Goal: Find specific page/section: Find specific page/section

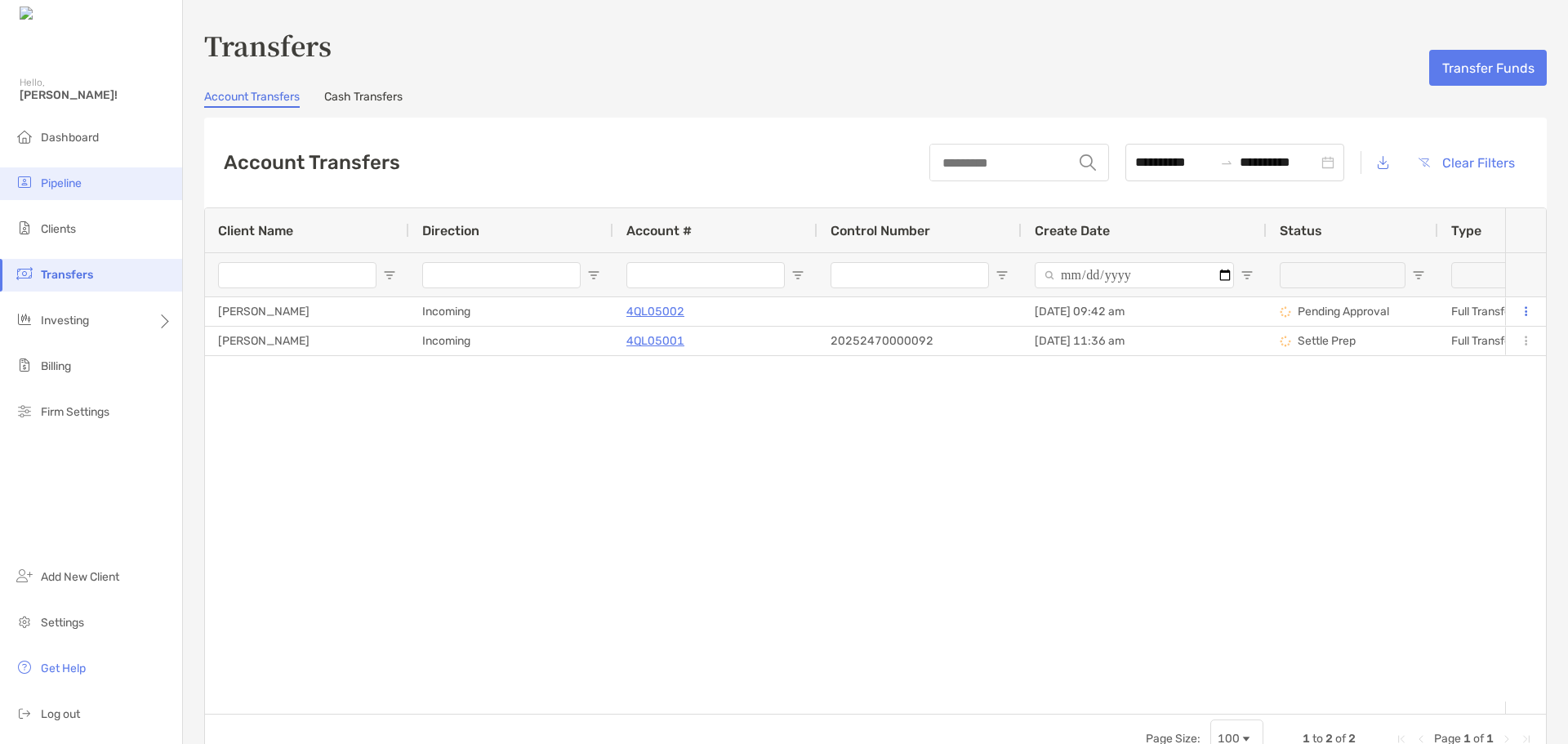
click at [57, 179] on span "Pipeline" at bounding box center [61, 183] width 41 height 14
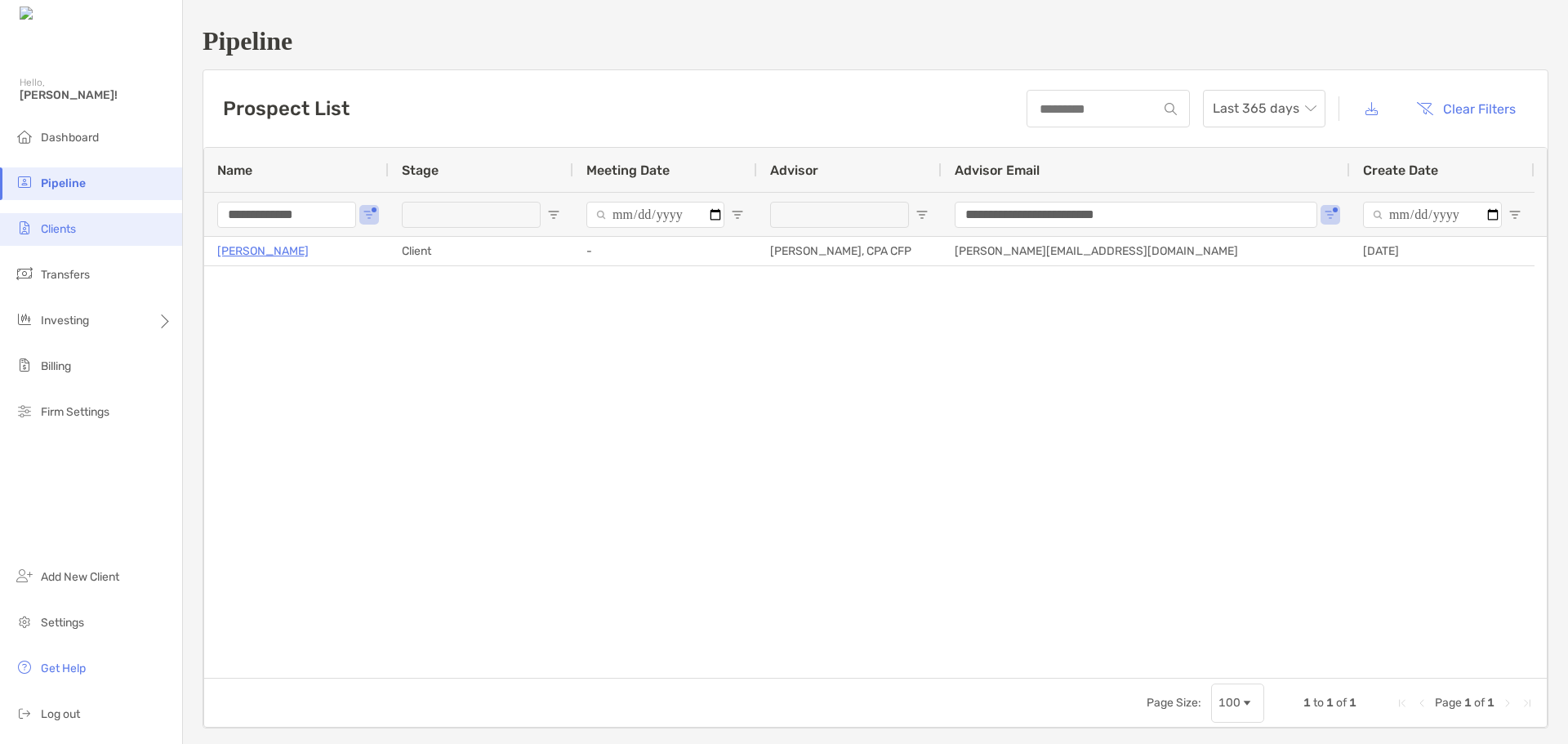
click at [61, 232] on span "Clients" at bounding box center [58, 229] width 35 height 14
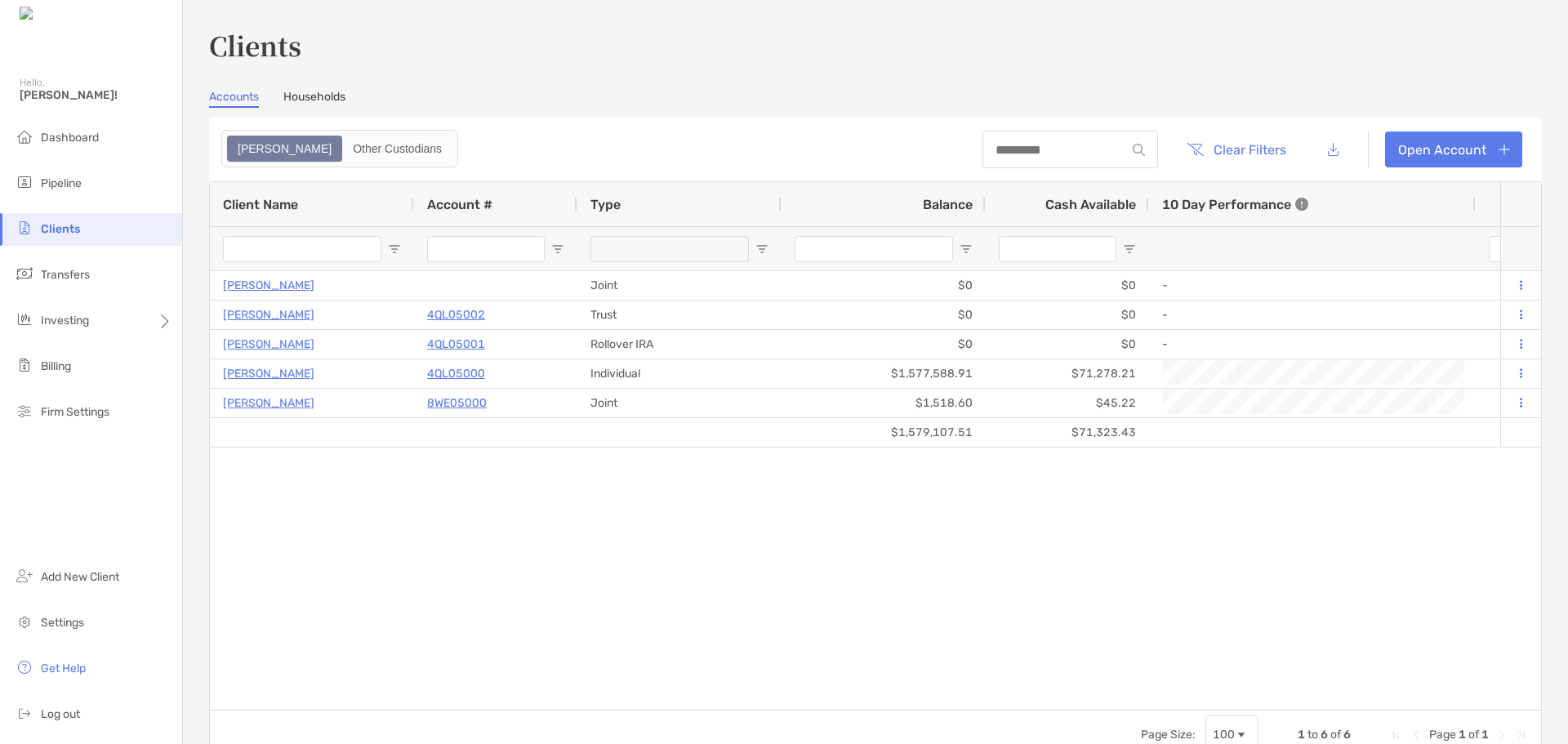
type input "**********"
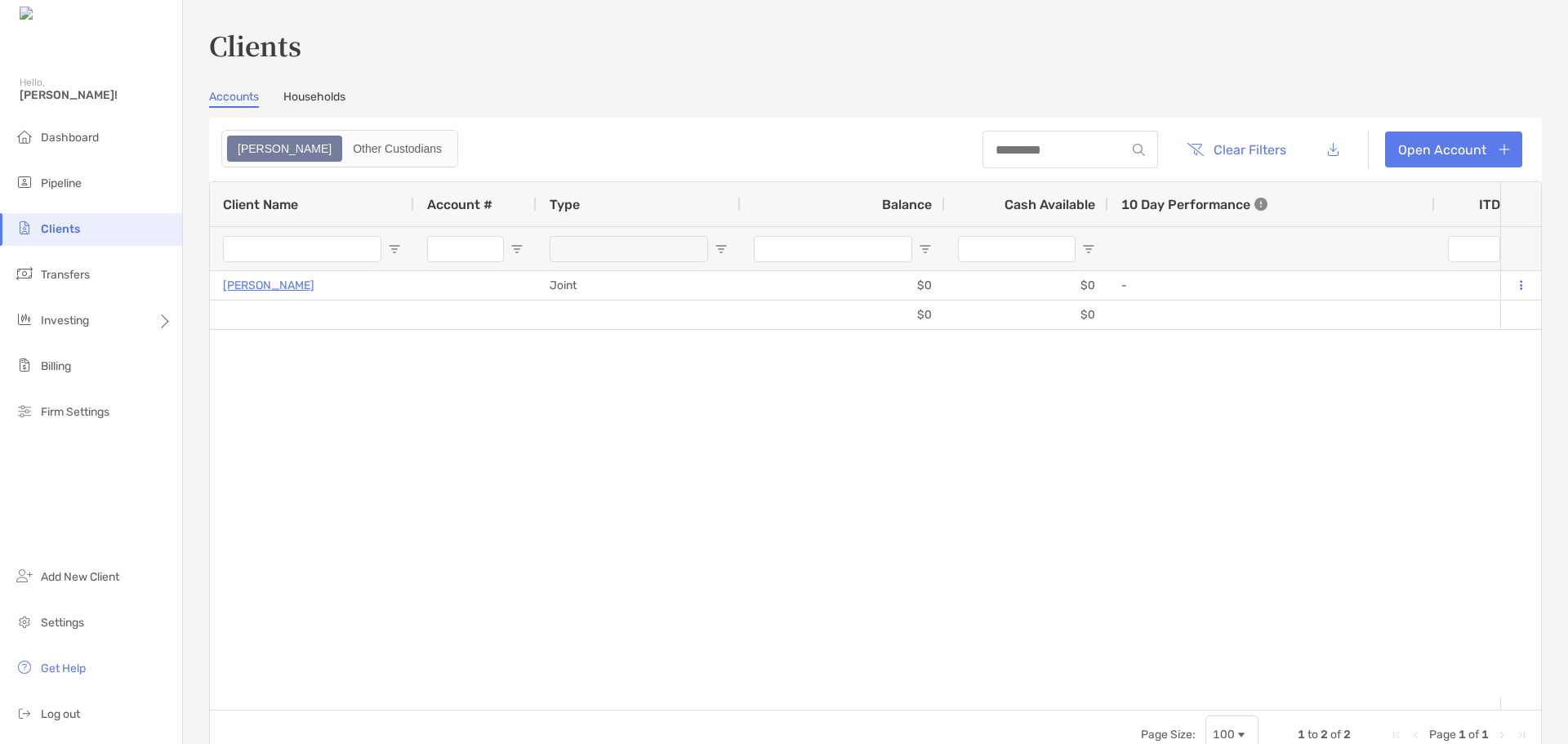
click at [323, 102] on link "Households" at bounding box center [314, 99] width 62 height 18
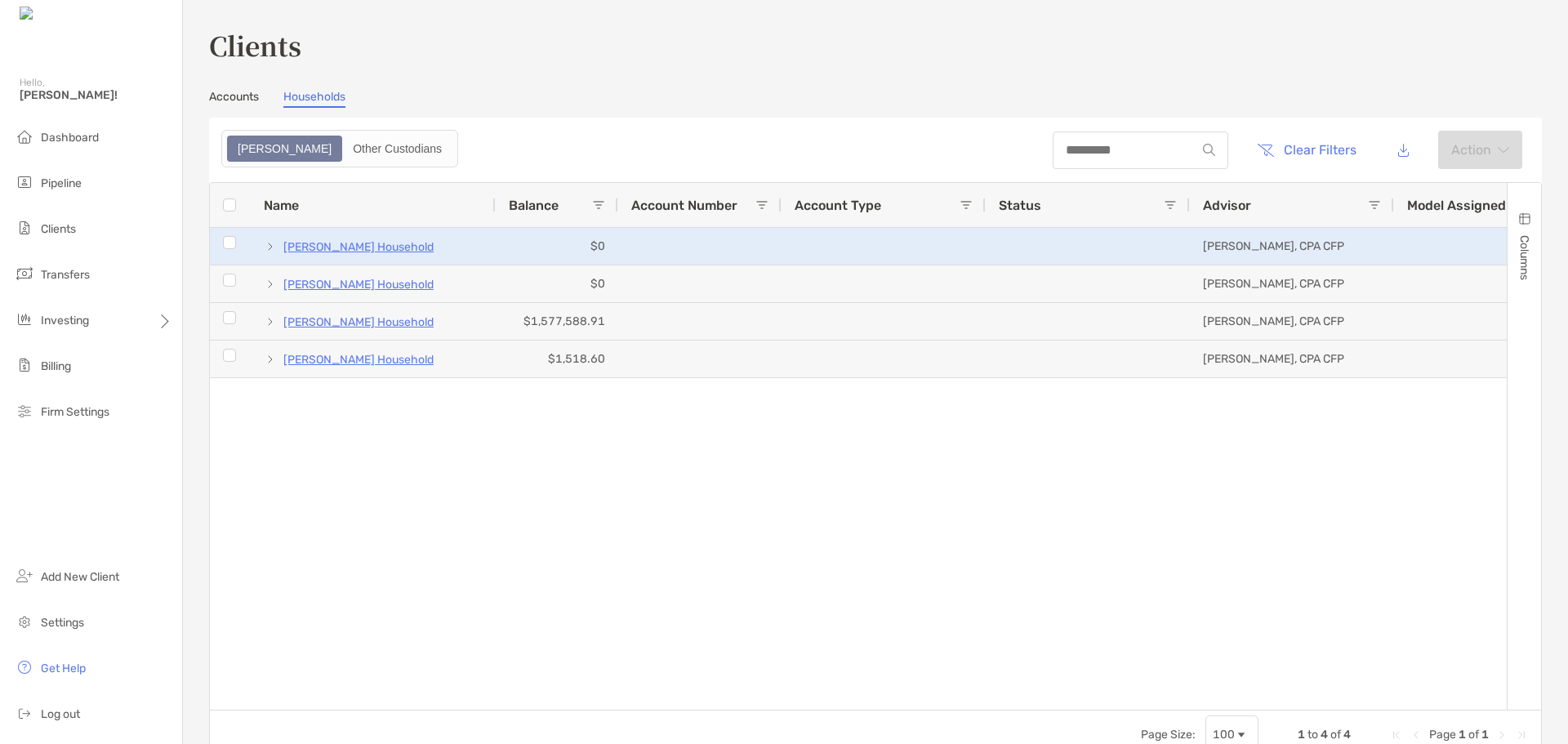
click at [342, 249] on p "Michael Lanza's Household" at bounding box center [358, 246] width 151 height 21
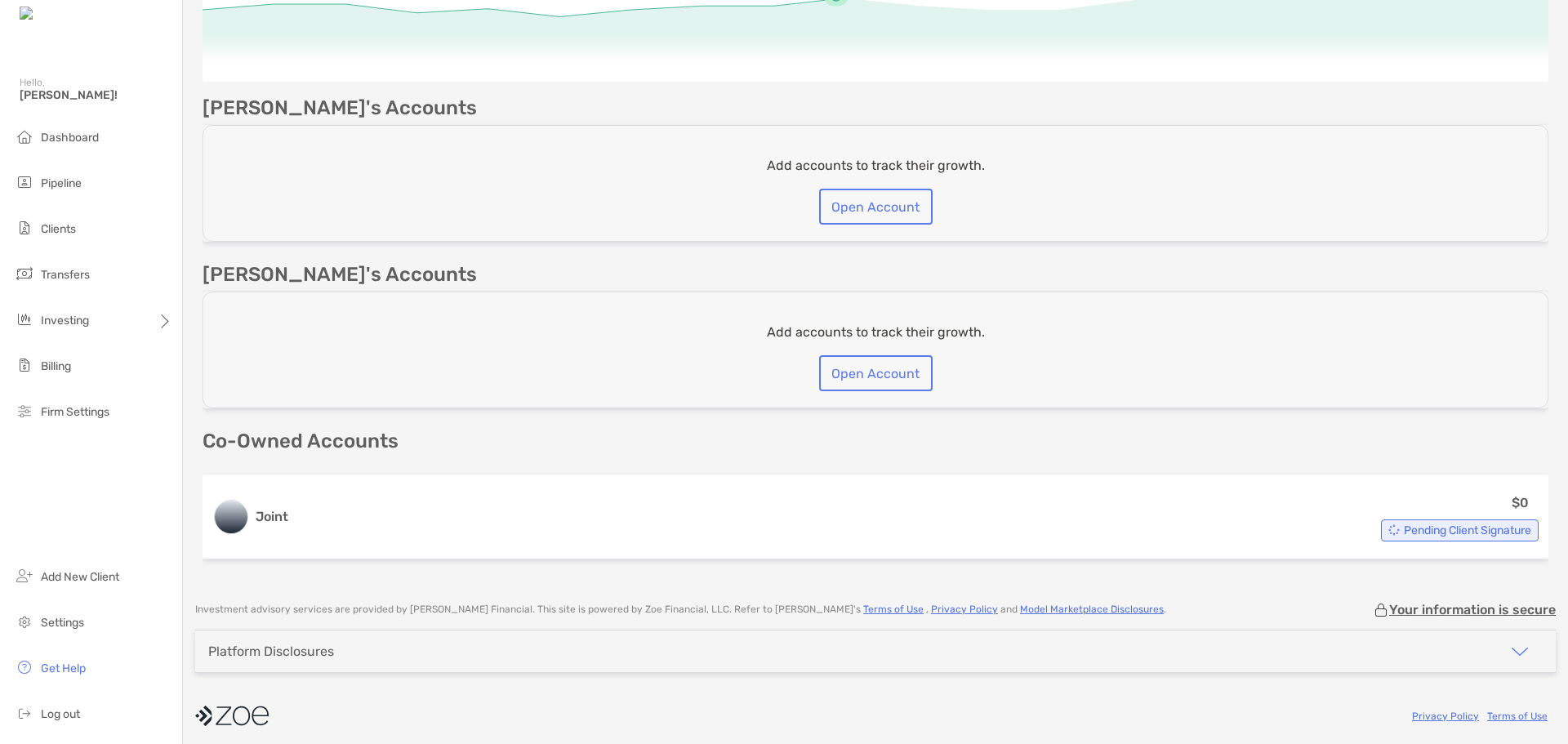
scroll to position [364, 0]
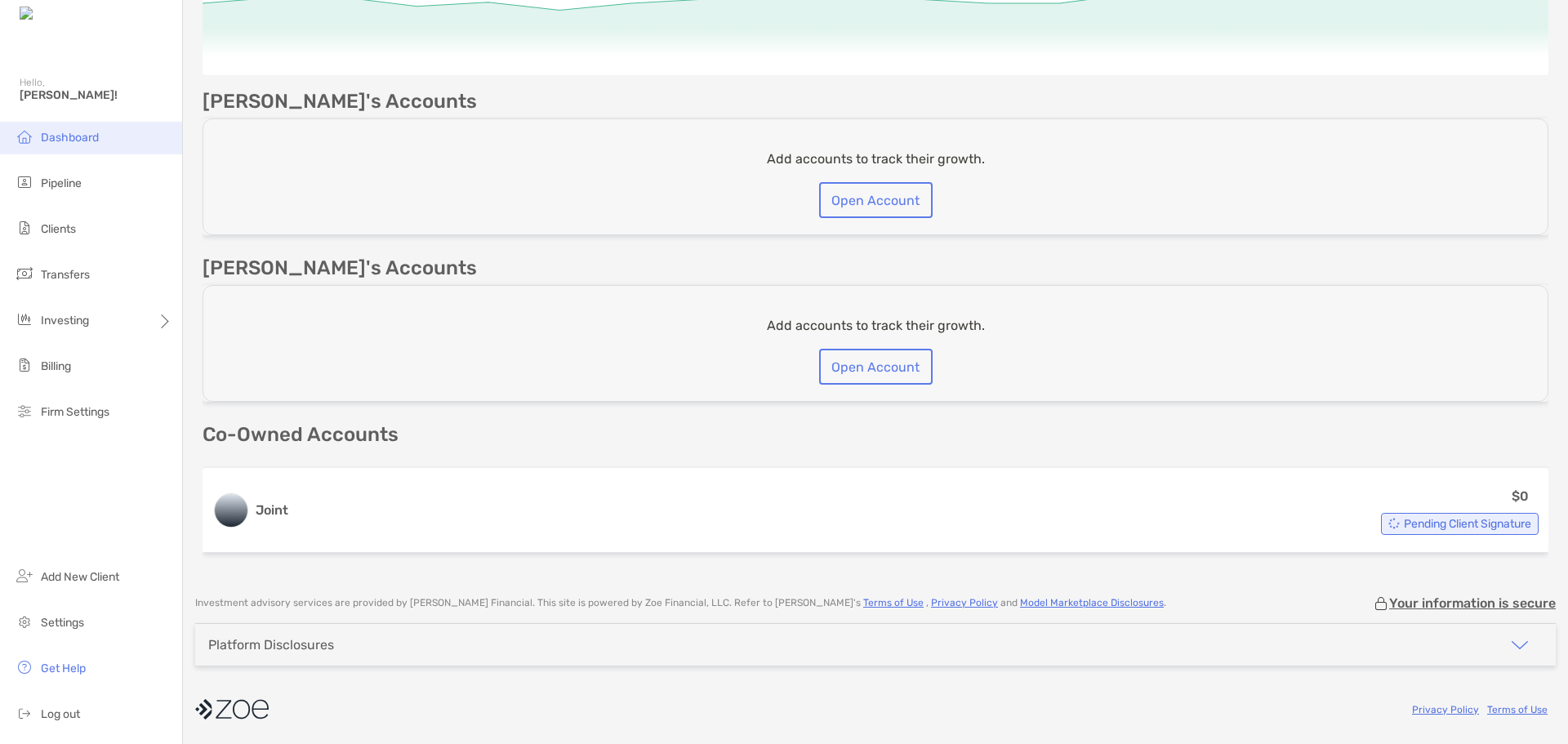
click at [80, 135] on span "Dashboard" at bounding box center [70, 137] width 58 height 14
